Goal: Navigation & Orientation: Find specific page/section

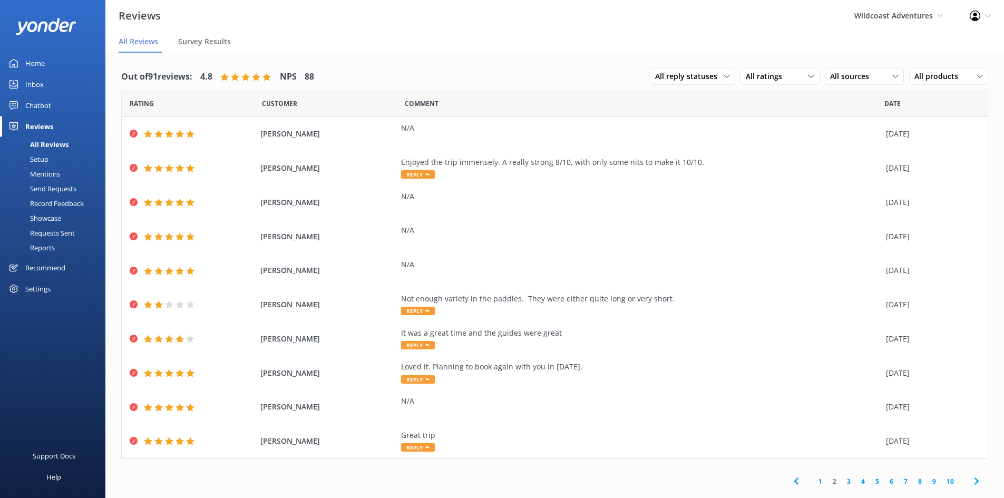
drag, startPoint x: 47, startPoint y: 60, endPoint x: 53, endPoint y: 62, distance: 6.0
click at [48, 60] on link "Home" at bounding box center [52, 63] width 105 height 21
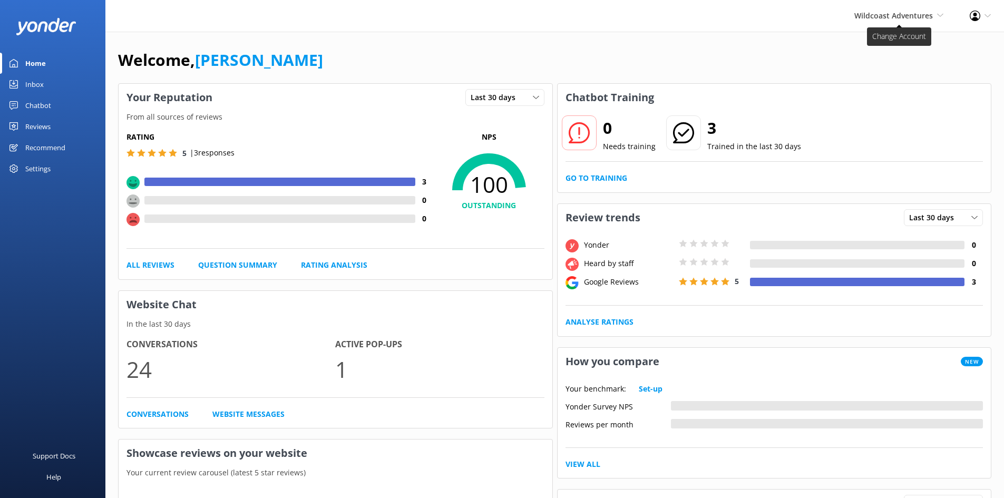
click at [904, 10] on span "Wildcoast Adventures Wildcoast Adventures [PERSON_NAME] River Whale Watching" at bounding box center [898, 16] width 89 height 12
click at [893, 70] on link "[PERSON_NAME] River Whale Watching" at bounding box center [904, 75] width 105 height 35
